Goal: Transaction & Acquisition: Purchase product/service

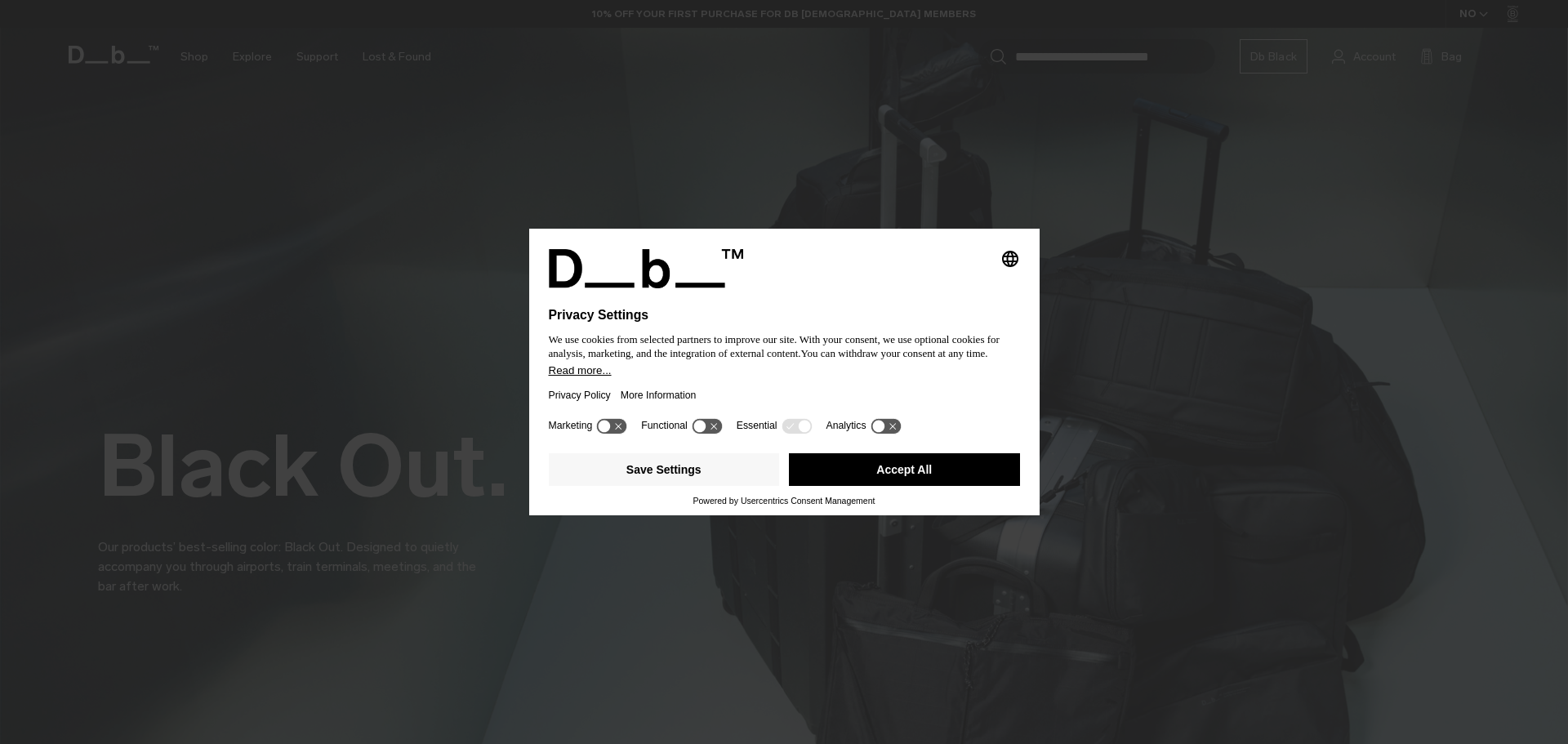
click at [704, 396] on div "More Information" at bounding box center [663, 395] width 86 height 38
click at [882, 460] on button "Accept All" at bounding box center [905, 470] width 231 height 33
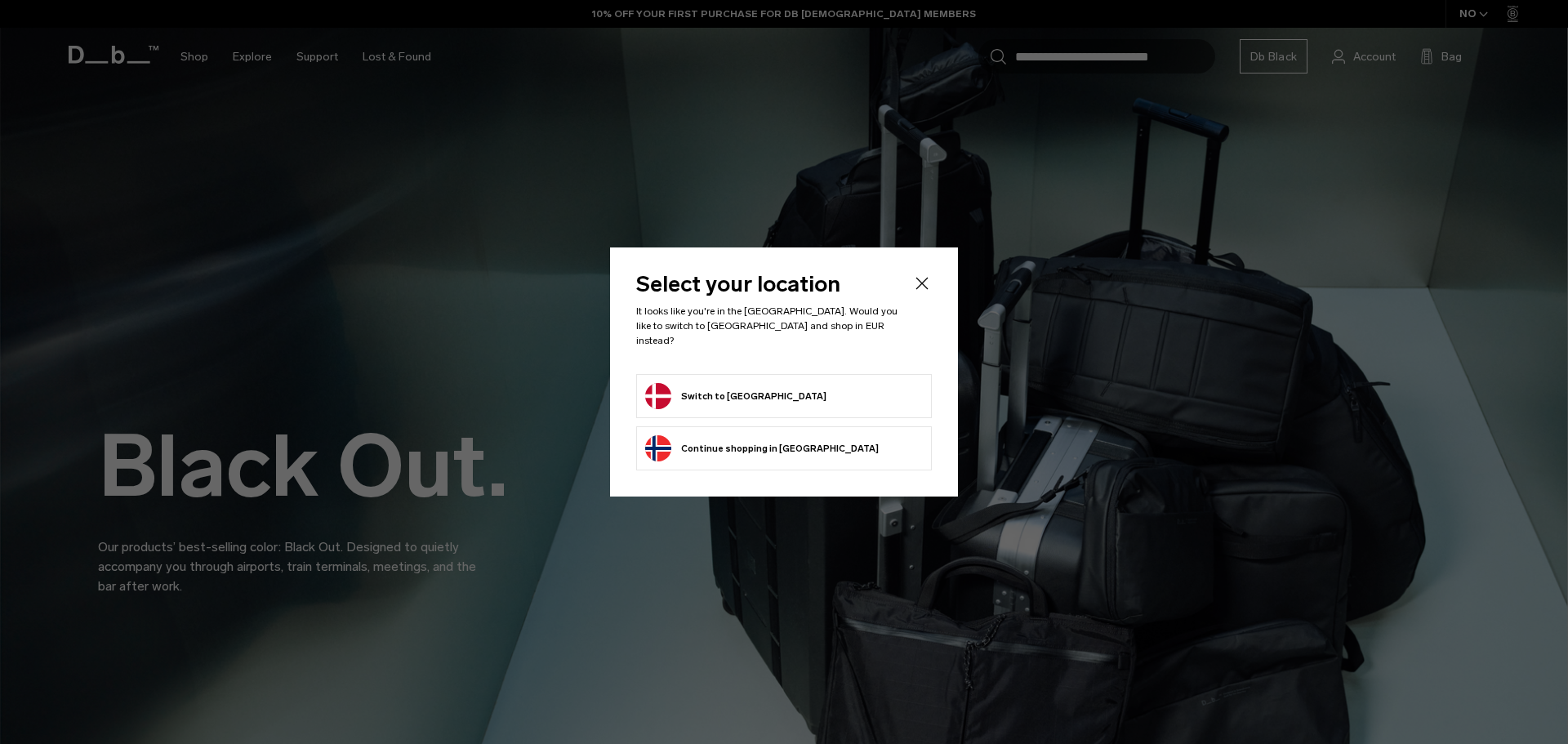
click at [750, 398] on button "Switch to Denmark" at bounding box center [735, 396] width 181 height 26
click at [750, 392] on button "Switch to Denmark" at bounding box center [735, 396] width 181 height 26
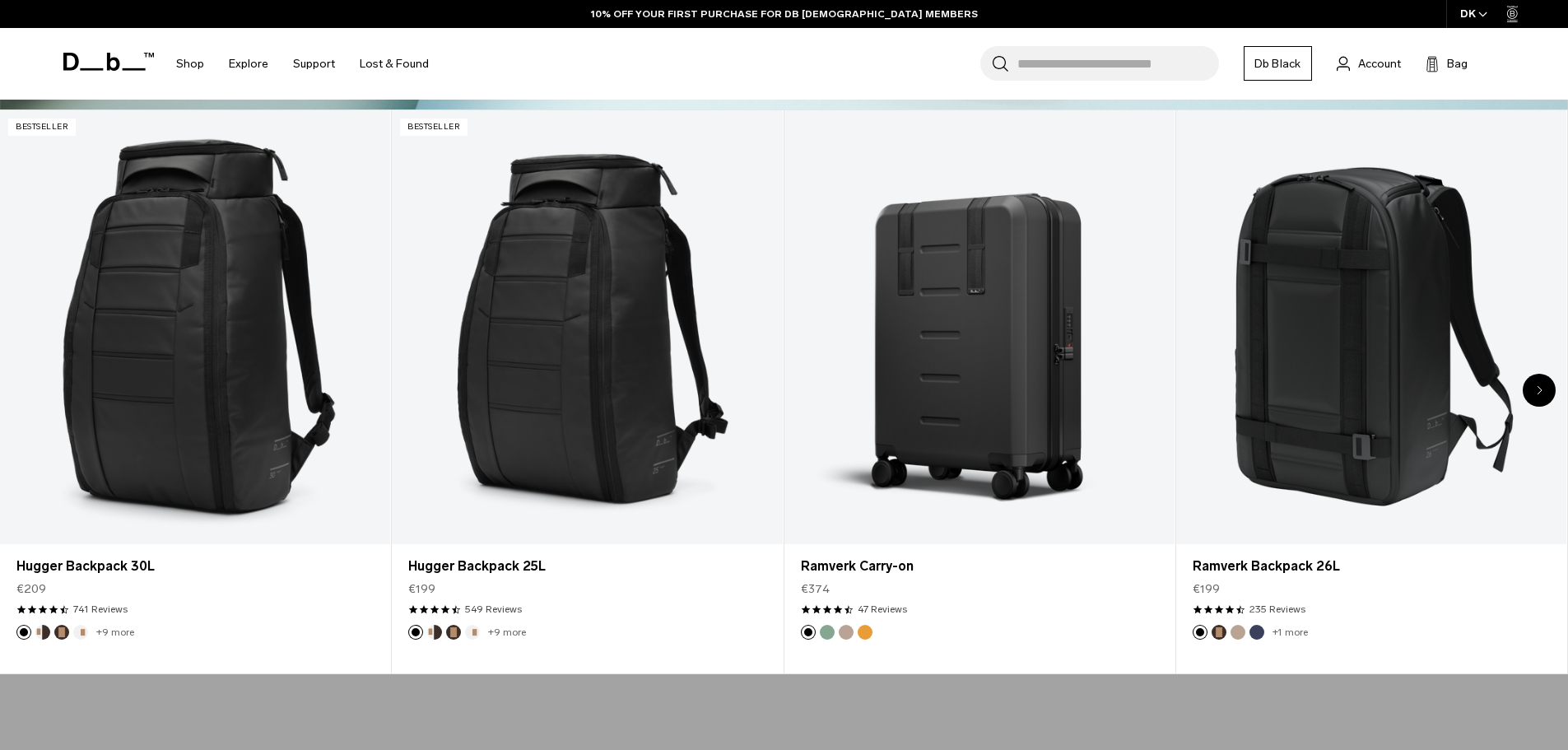
scroll to position [802, 0]
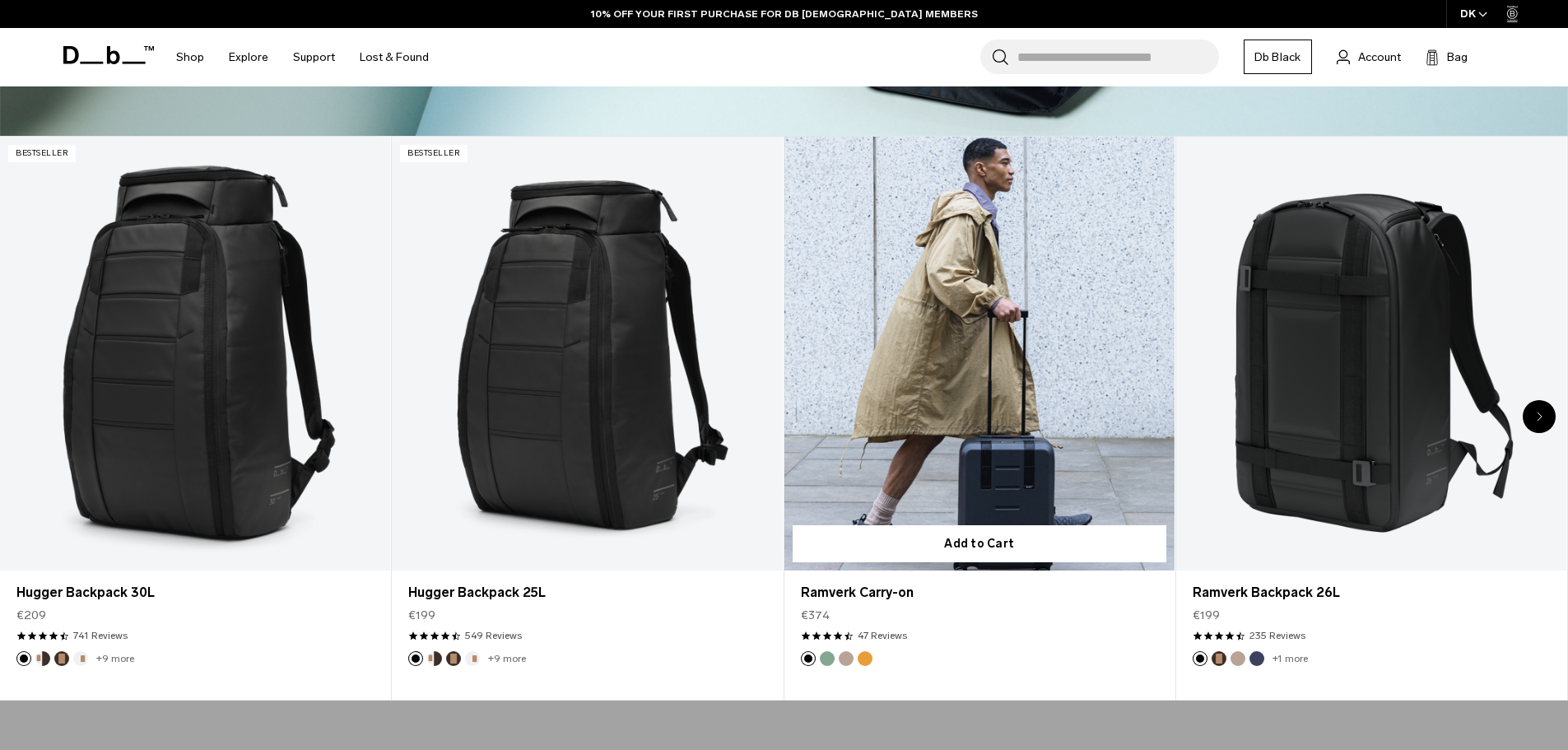
click at [1127, 382] on link "Ramverk Carry-on" at bounding box center [979, 353] width 390 height 434
click at [1007, 402] on link "Ramverk Carry-on" at bounding box center [979, 353] width 390 height 434
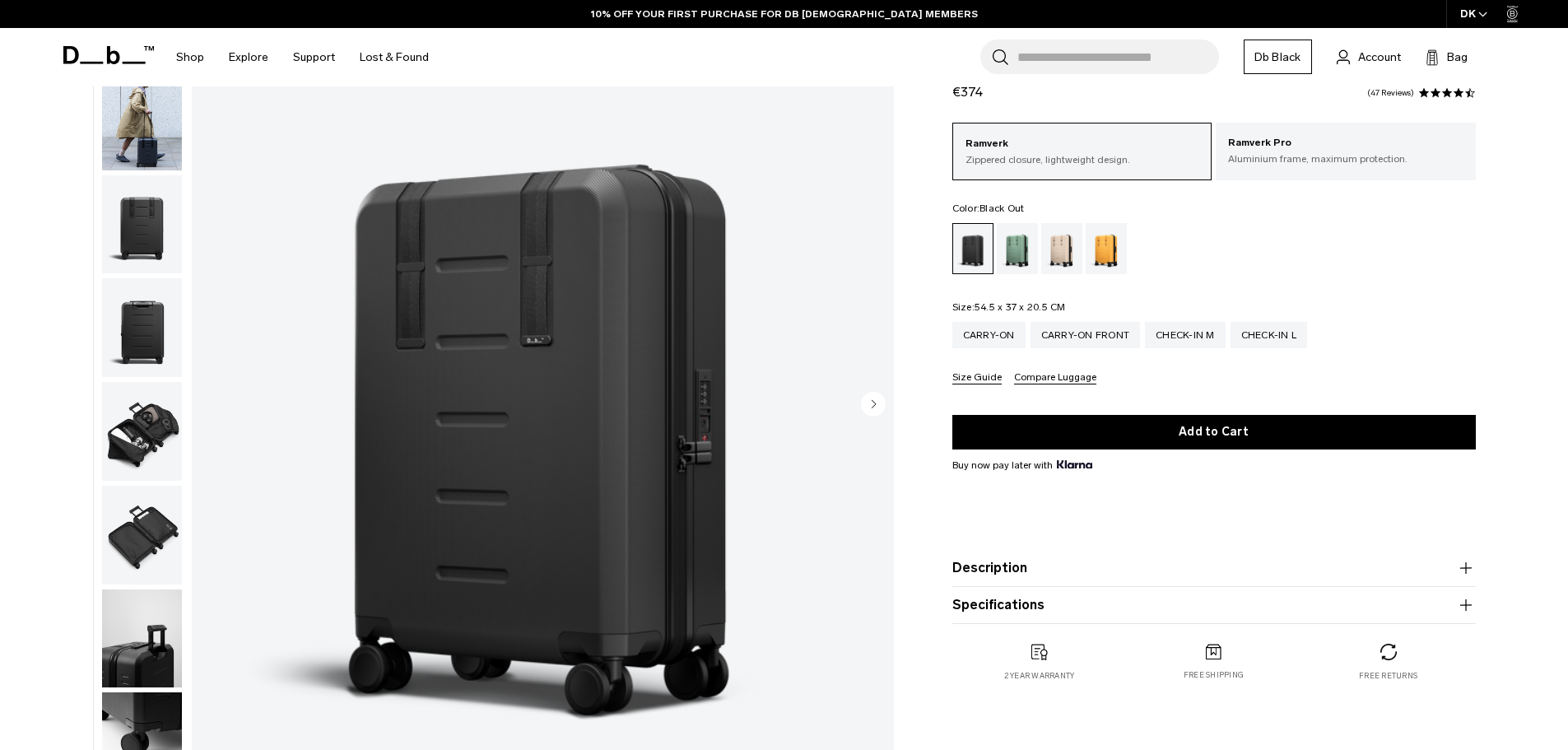
click at [873, 408] on circle "Next slide" at bounding box center [873, 403] width 24 height 24
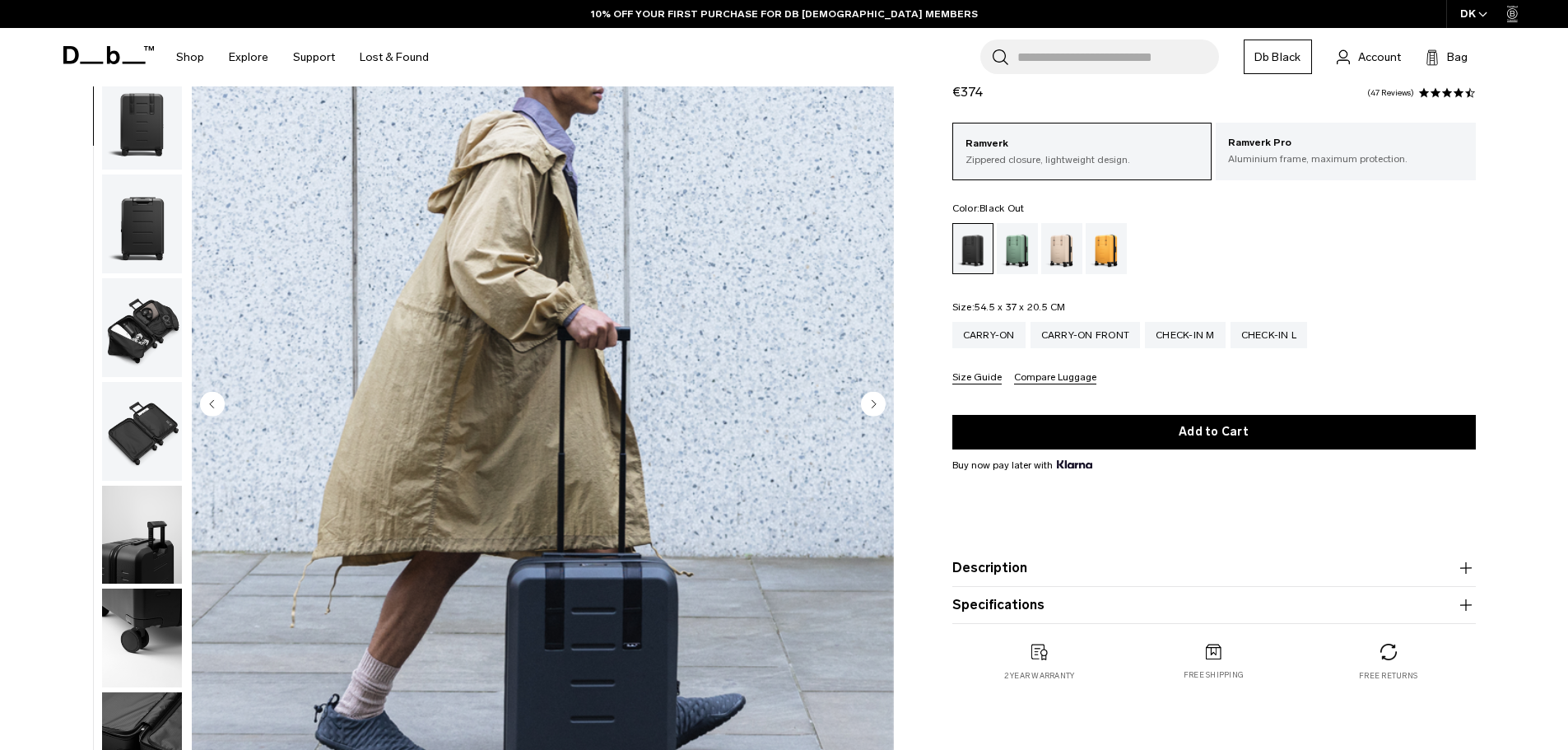
click at [873, 408] on circle "Next slide" at bounding box center [873, 403] width 24 height 24
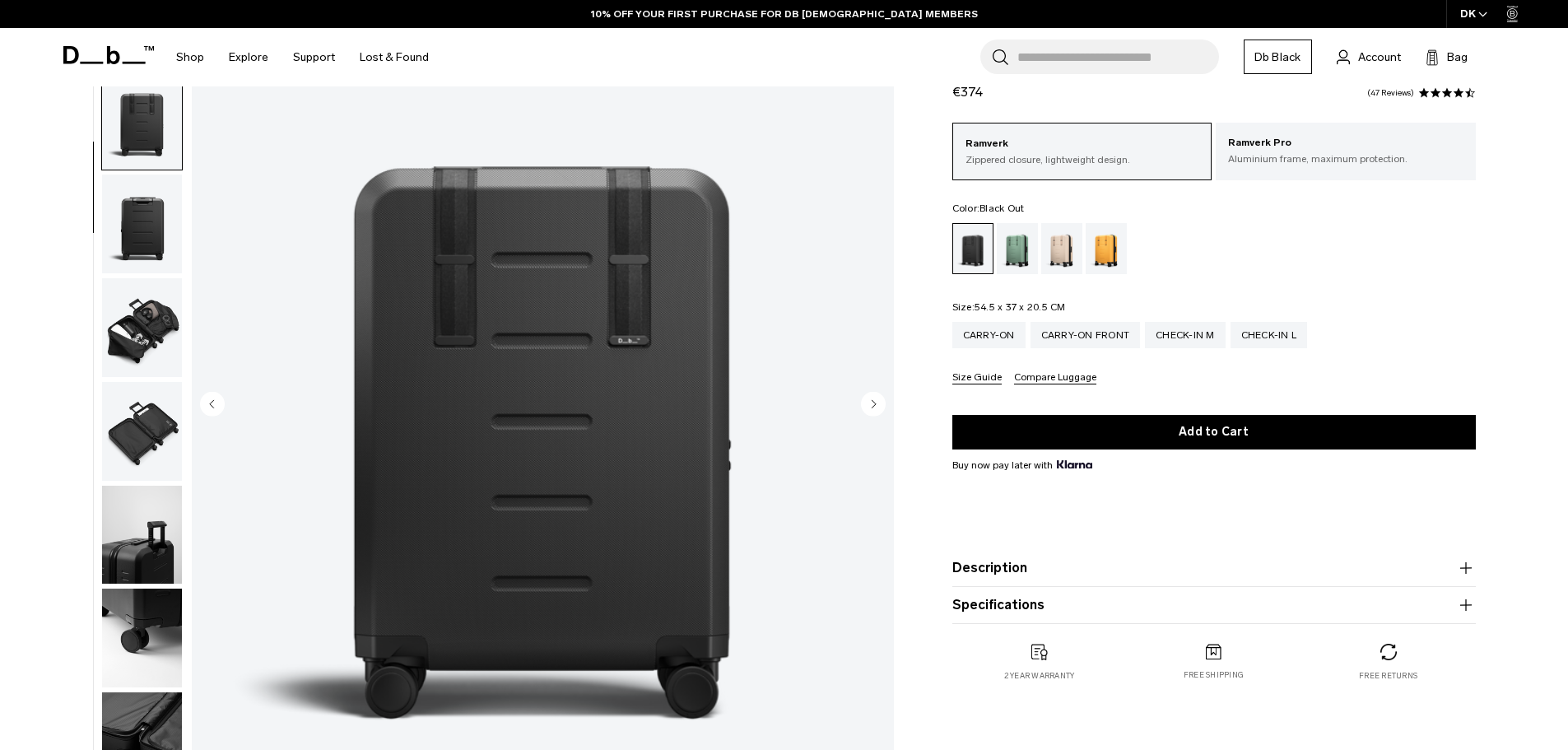
scroll to position [155, 0]
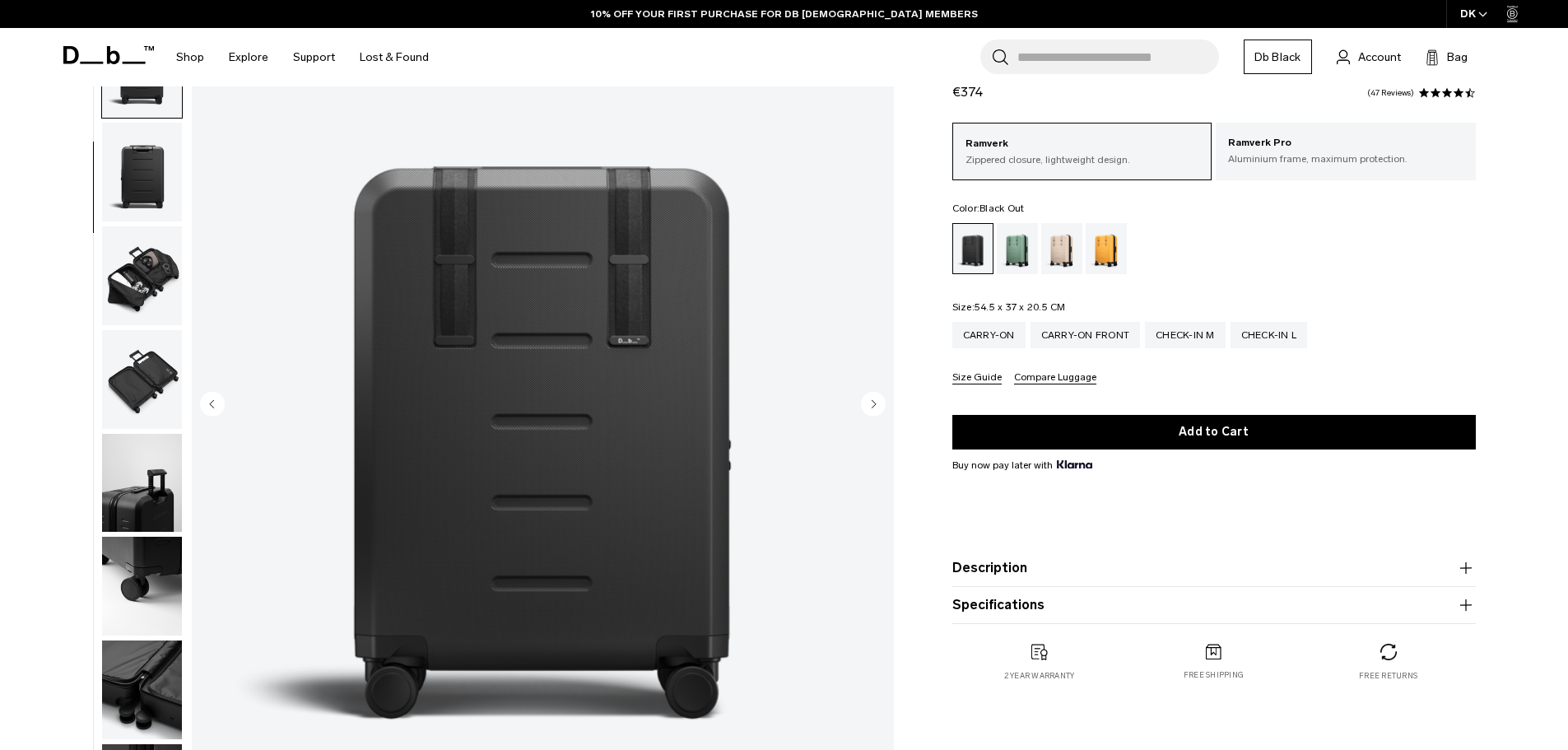
click at [873, 408] on circle "Next slide" at bounding box center [873, 403] width 24 height 24
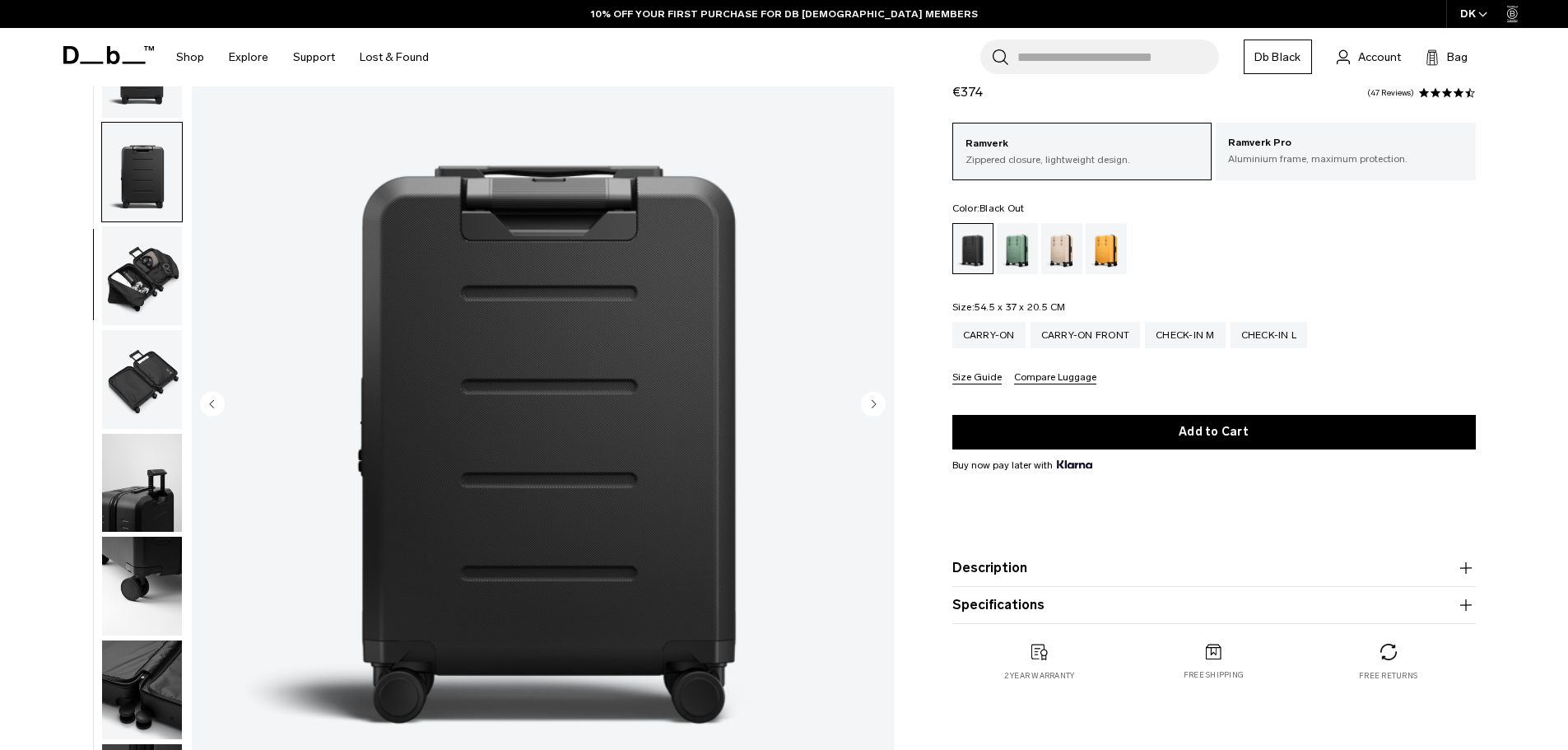
click at [873, 408] on circle "Next slide" at bounding box center [873, 403] width 24 height 24
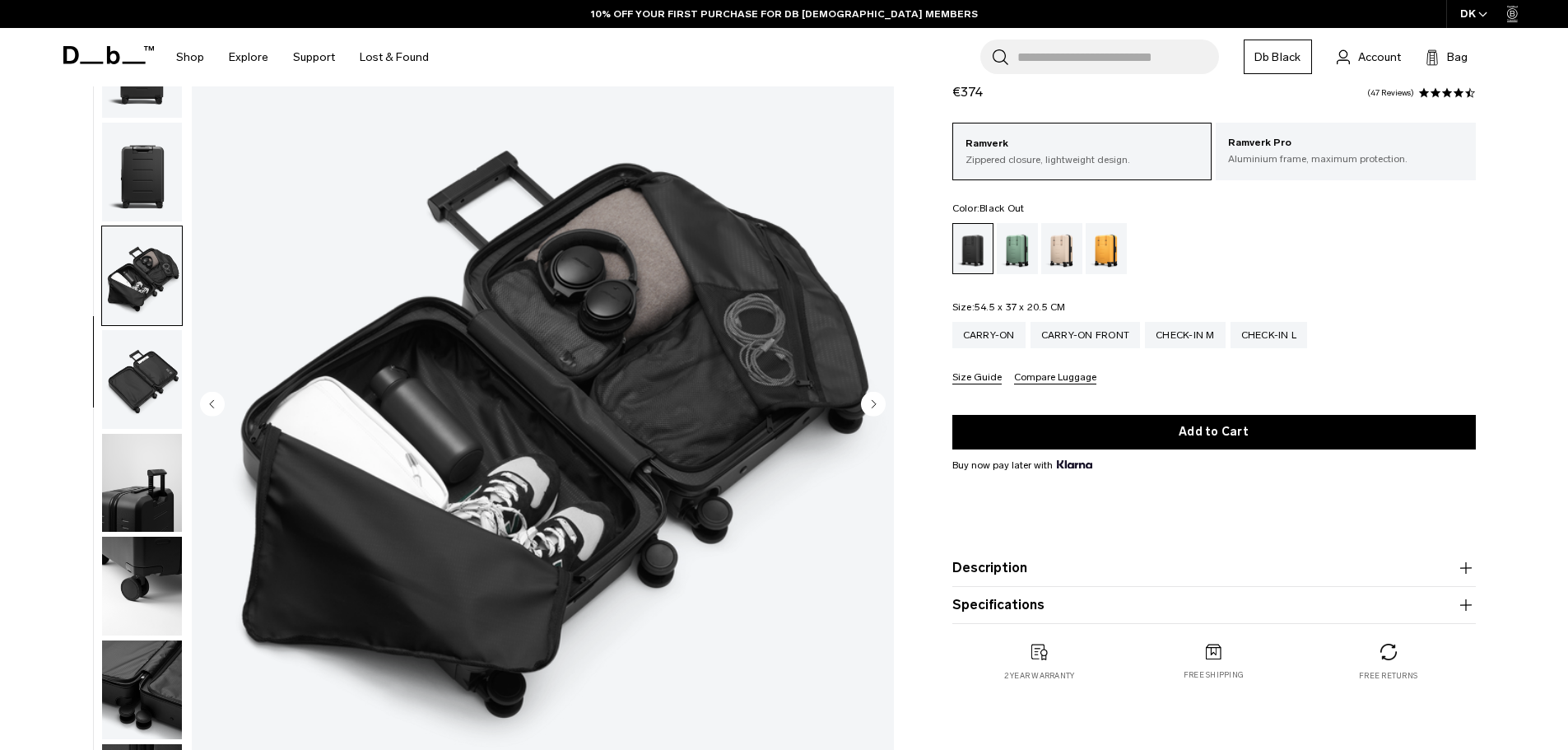
click at [873, 408] on circle "Next slide" at bounding box center [873, 403] width 24 height 24
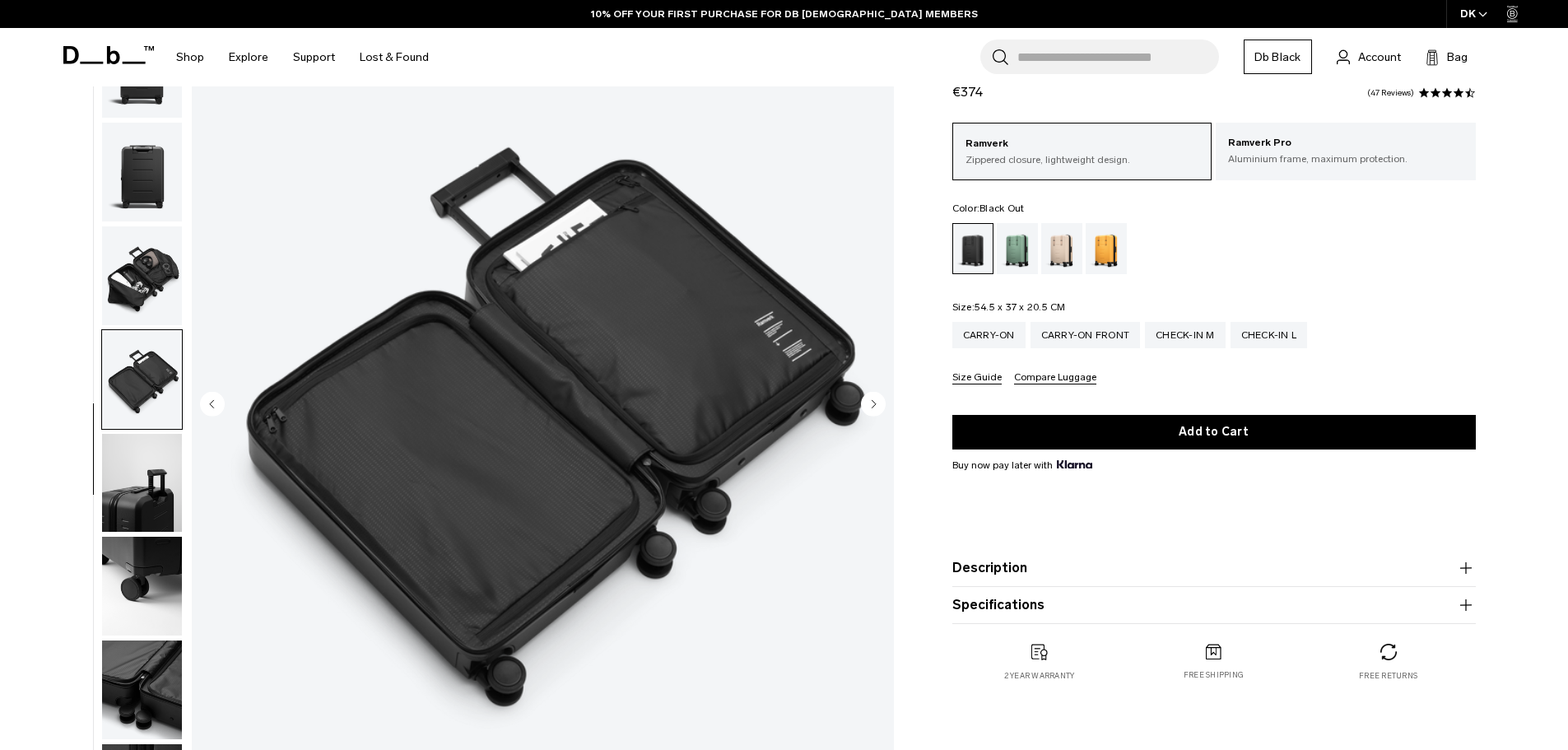
click at [873, 408] on circle "Next slide" at bounding box center [873, 403] width 24 height 24
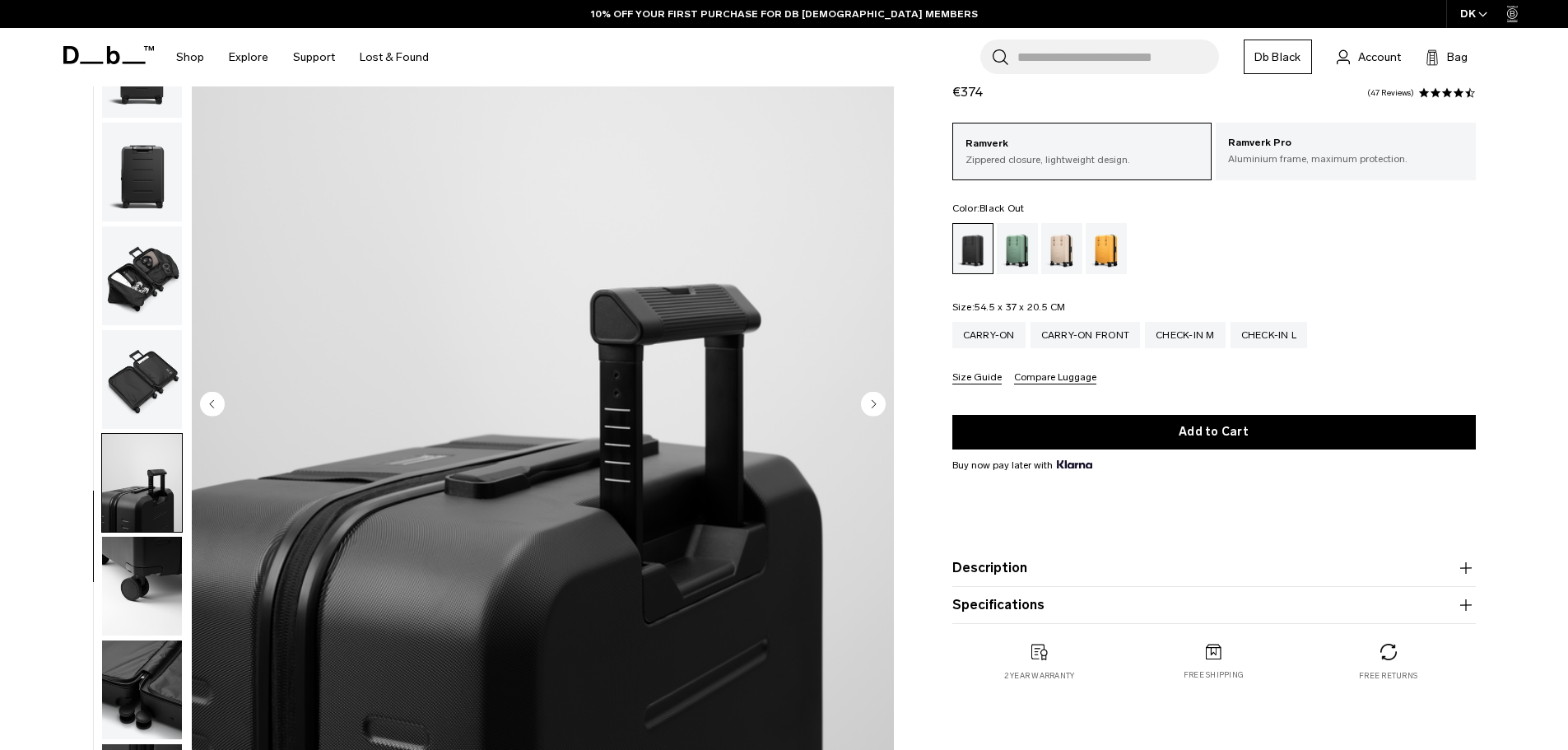
click at [873, 408] on circle "Next slide" at bounding box center [873, 403] width 24 height 24
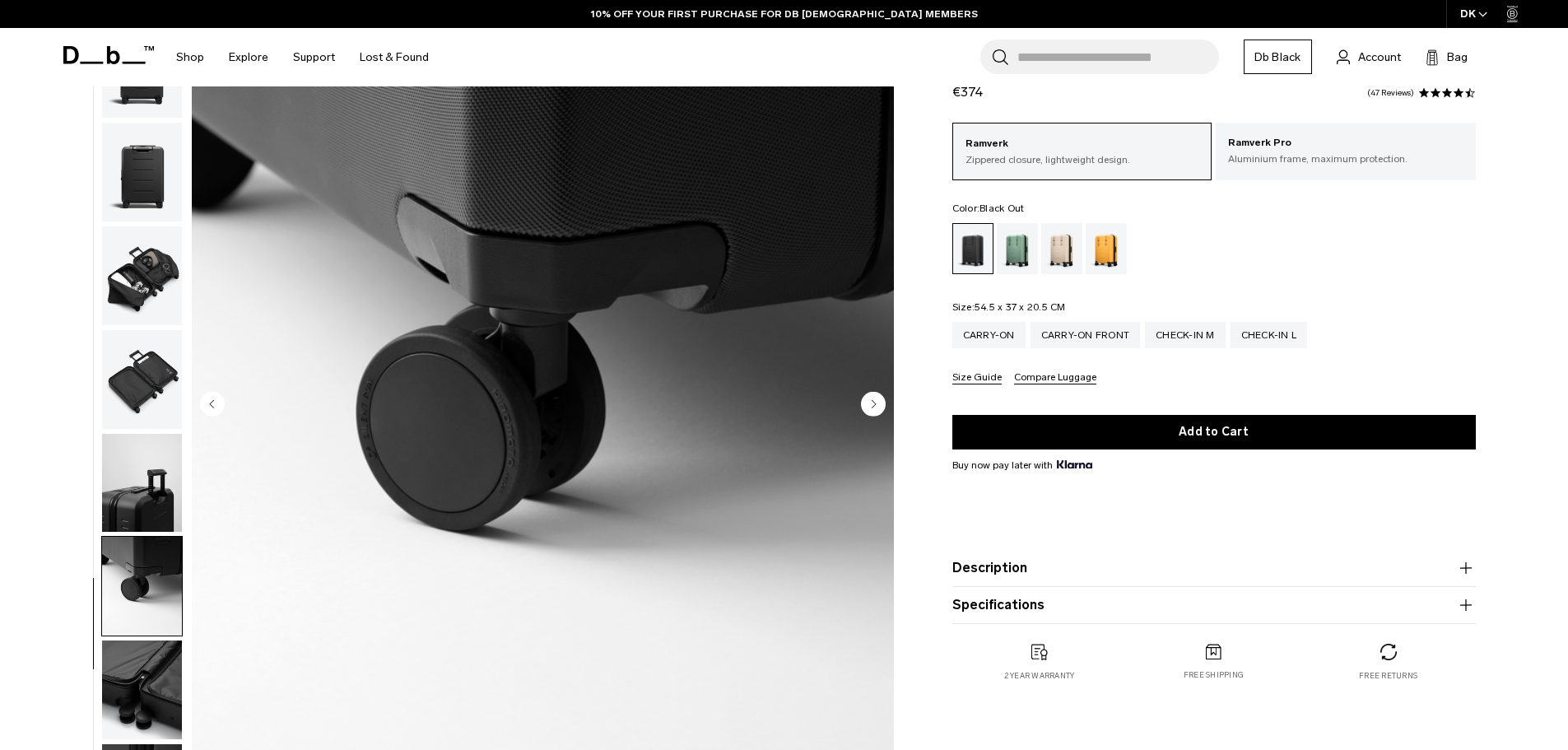
scroll to position [0, 0]
click at [873, 408] on circle "Next slide" at bounding box center [873, 403] width 24 height 24
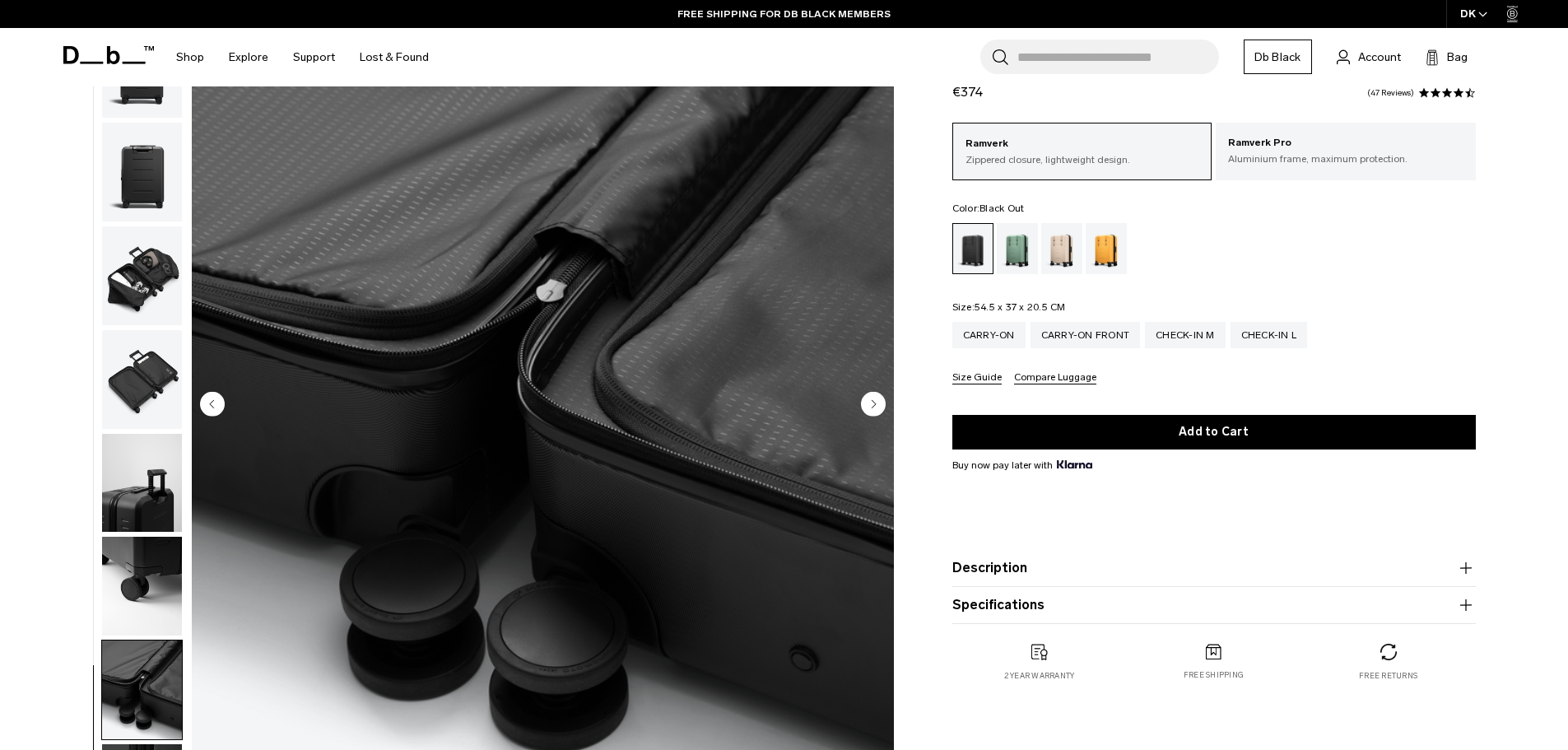
click at [873, 408] on circle "Next slide" at bounding box center [873, 403] width 24 height 24
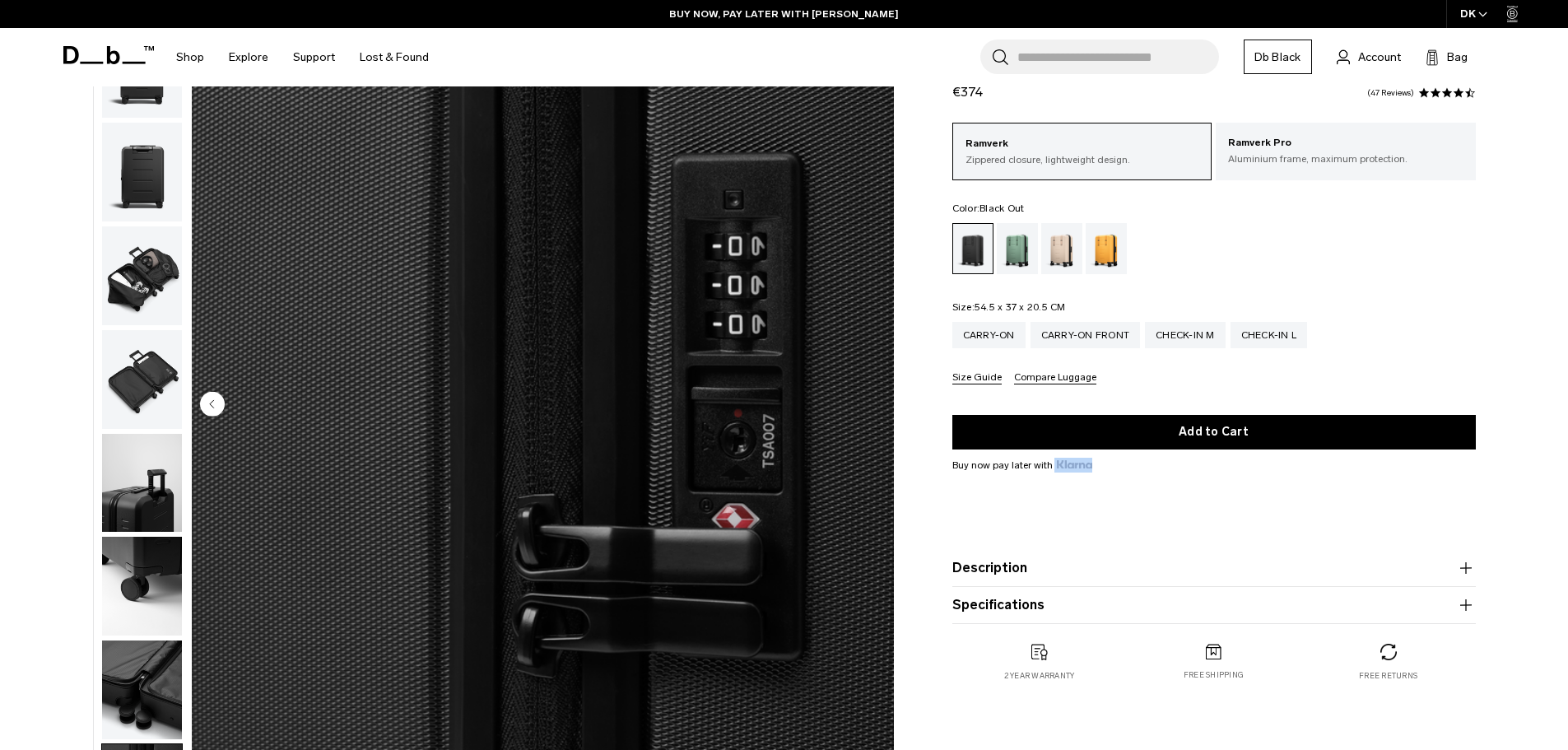
drag, startPoint x: 1090, startPoint y: 469, endPoint x: 1053, endPoint y: 468, distance: 37.0
click at [1053, 468] on div "Buy now pay later with" at bounding box center [1214, 465] width 524 height 15
click at [1099, 471] on div "Buy now pay later with" at bounding box center [1214, 465] width 524 height 15
